Goal: Task Accomplishment & Management: Use online tool/utility

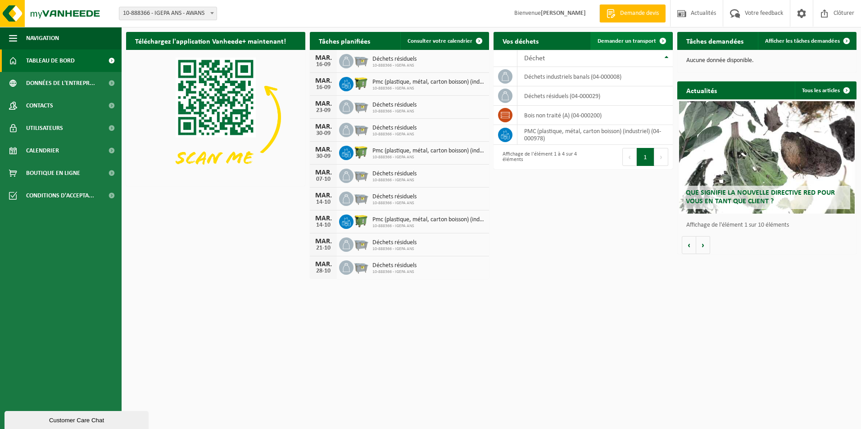
click at [644, 36] on link "Demander un transport" at bounding box center [630, 41] width 81 height 18
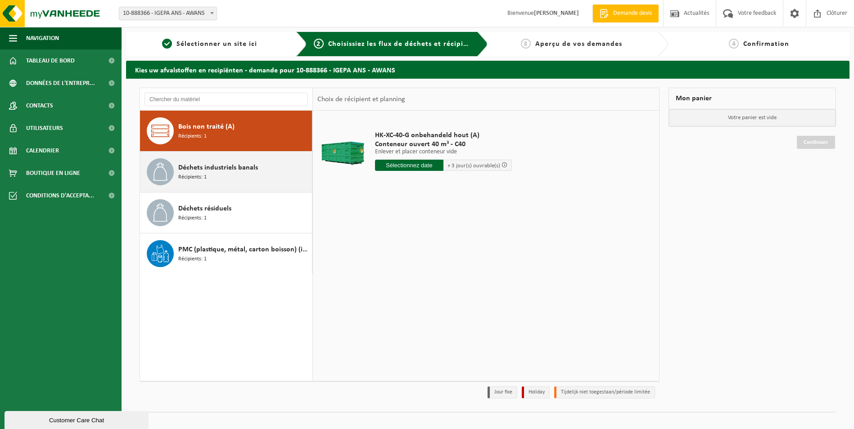
click at [244, 172] on span "Déchets industriels banals" at bounding box center [218, 167] width 80 height 11
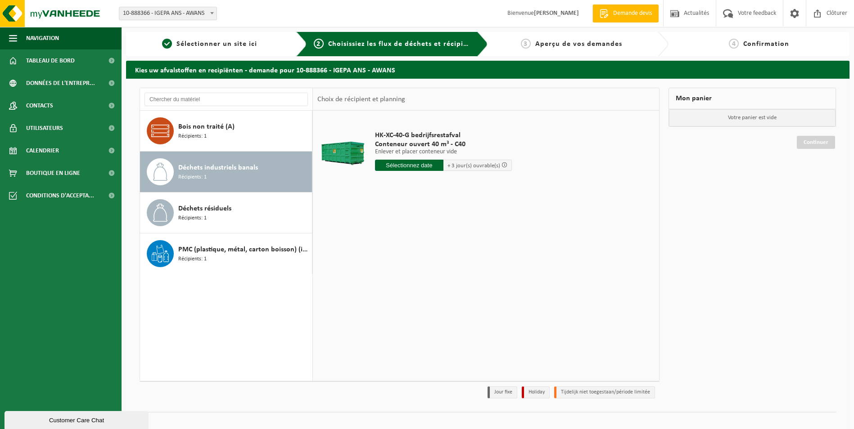
click at [406, 161] on input "text" at bounding box center [409, 165] width 68 height 11
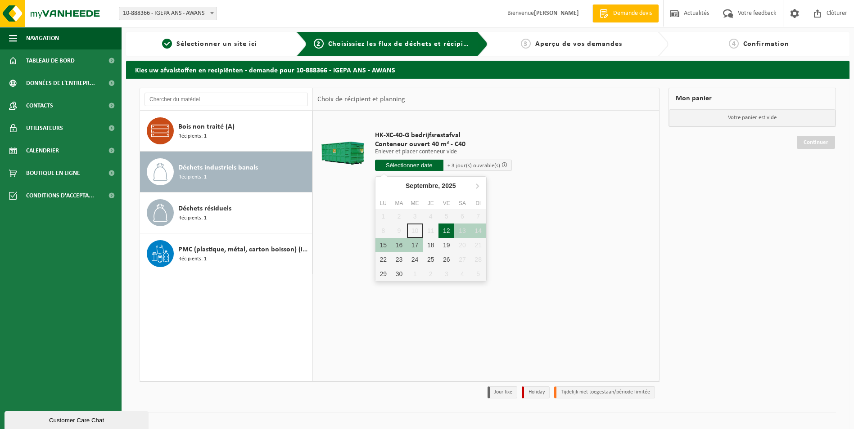
click at [447, 231] on div "12" at bounding box center [446, 231] width 16 height 14
type input "à partir de 2025-09-12"
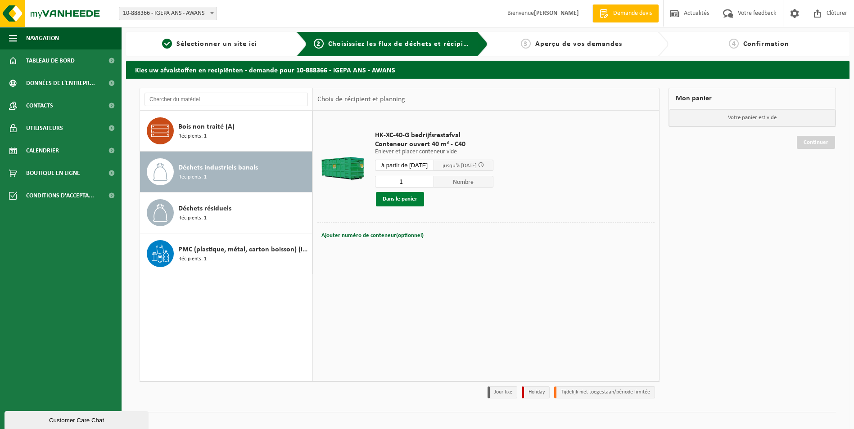
click at [397, 200] on button "Dans le panier" at bounding box center [400, 199] width 48 height 14
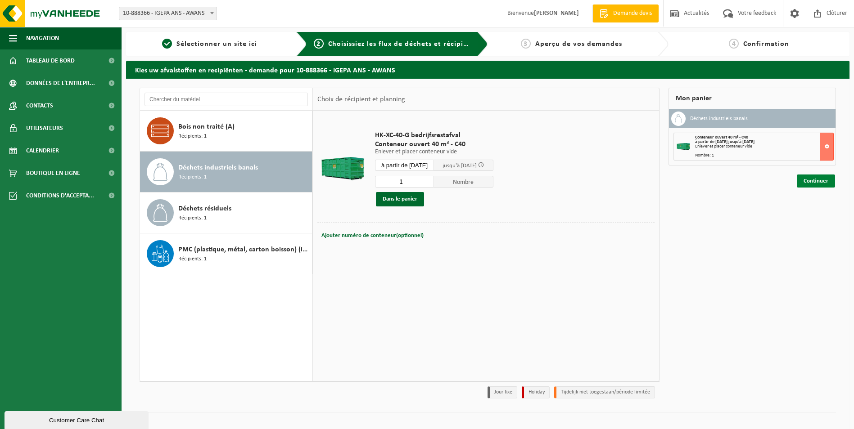
click at [815, 181] on link "Continuer" at bounding box center [816, 181] width 38 height 13
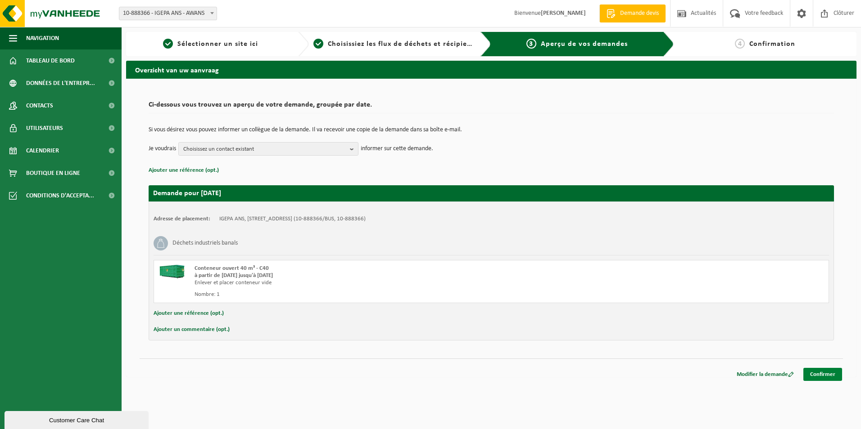
click at [822, 374] on link "Confirmer" at bounding box center [822, 374] width 39 height 13
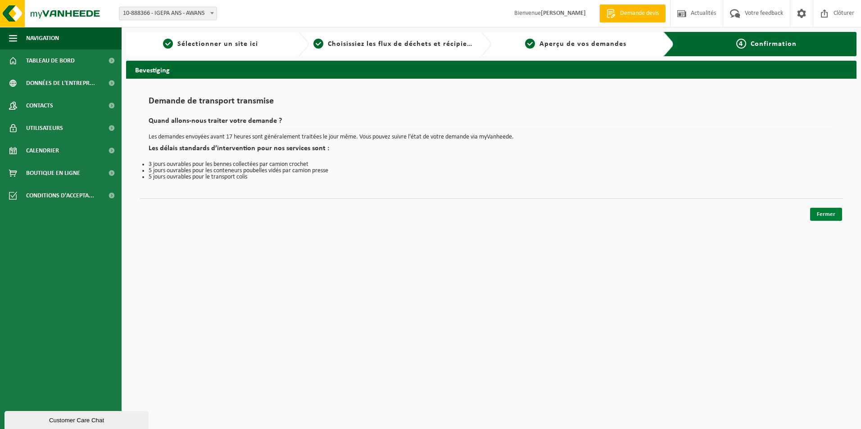
click at [833, 214] on link "Fermer" at bounding box center [826, 214] width 32 height 13
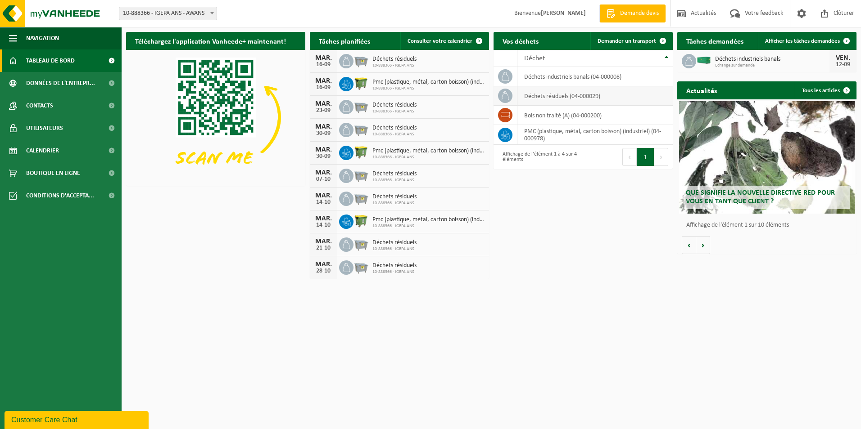
click at [510, 90] on span at bounding box center [505, 96] width 14 height 14
click at [625, 92] on td "déchets résiduels (04-000029)" at bounding box center [594, 95] width 155 height 19
